Goal: Information Seeking & Learning: Learn about a topic

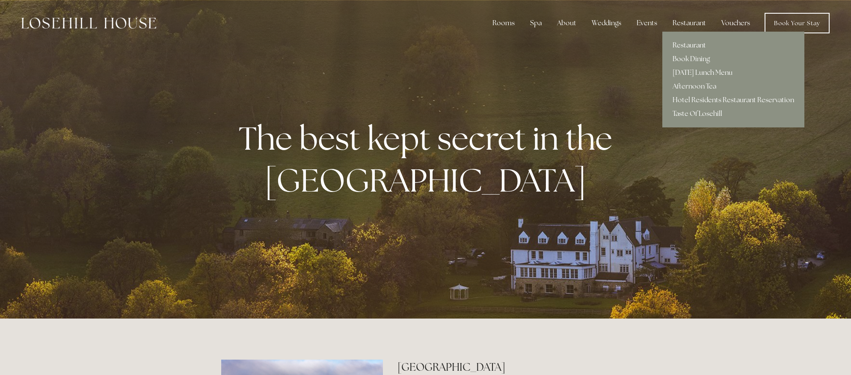
click at [691, 46] on link "Restaurant" at bounding box center [733, 46] width 142 height 14
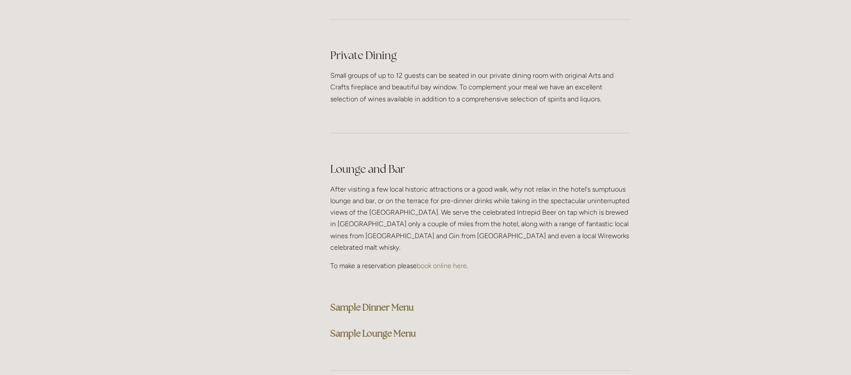
scroll to position [2045, 0]
click at [383, 301] on strong "Sample Dinner Menu" at bounding box center [371, 307] width 83 height 12
click at [382, 301] on strong "Sample Dinner Menu" at bounding box center [371, 307] width 83 height 12
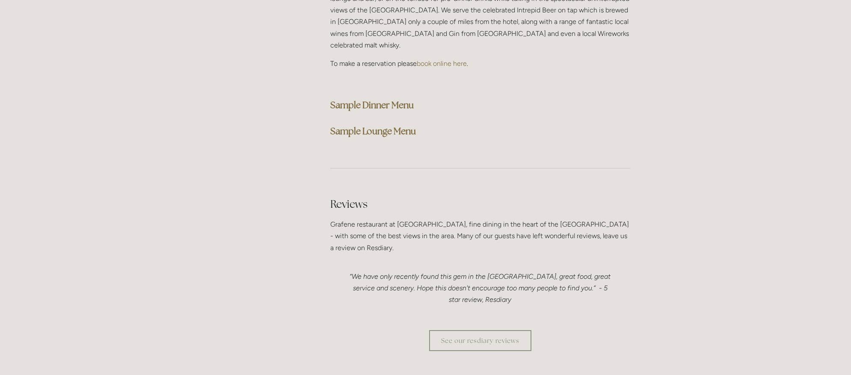
scroll to position [2248, 0]
click at [393, 98] on strong "Sample Dinner Menu" at bounding box center [371, 104] width 83 height 12
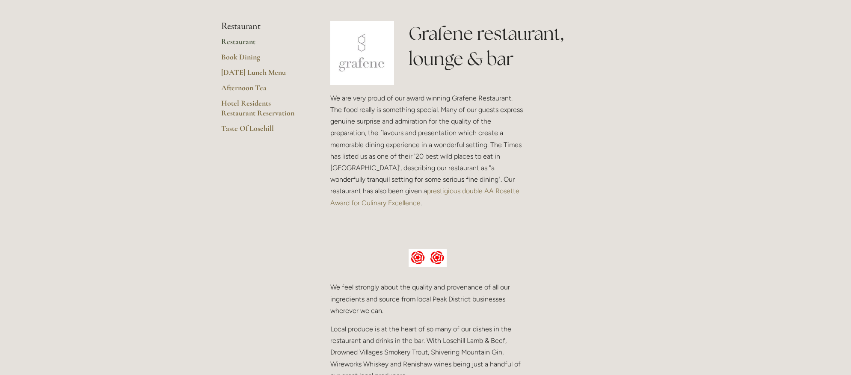
scroll to position [0, 0]
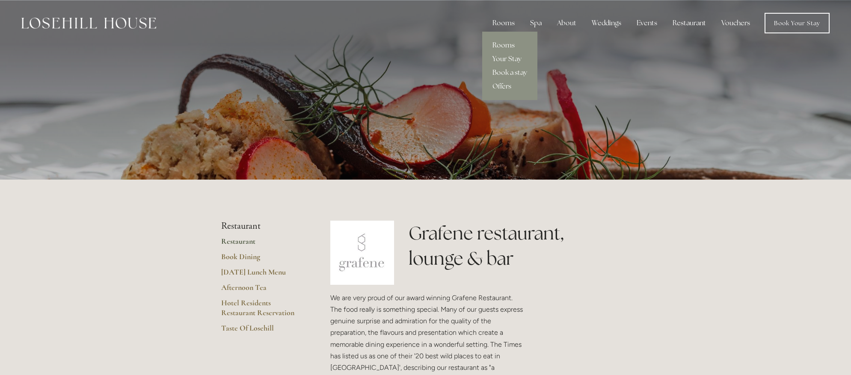
click at [502, 45] on link "Rooms" at bounding box center [509, 46] width 55 height 14
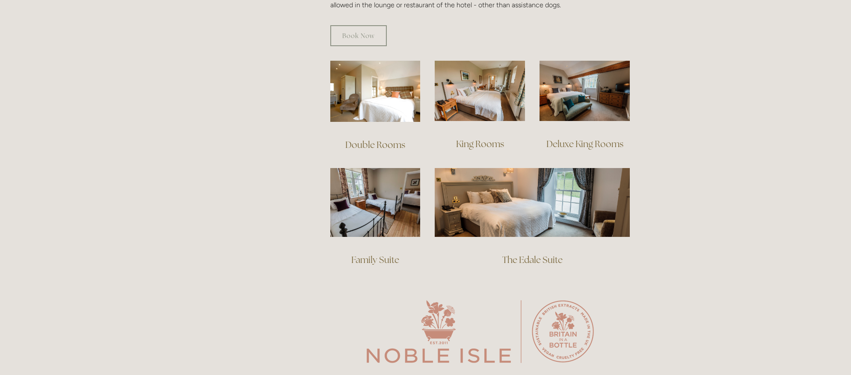
scroll to position [570, 0]
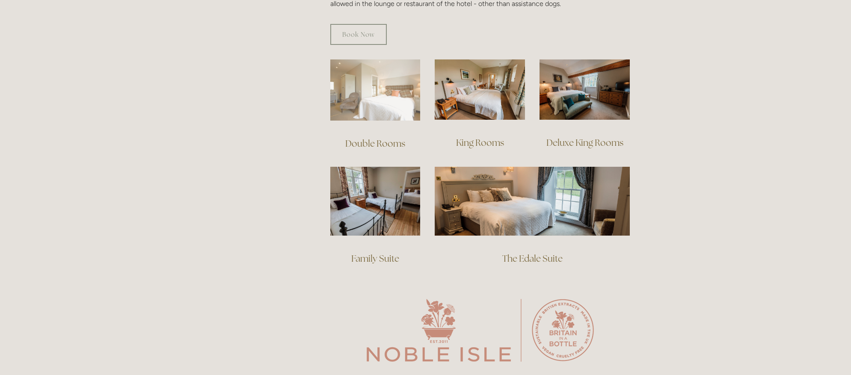
click at [389, 98] on img at bounding box center [375, 89] width 90 height 61
